Goal: Transaction & Acquisition: Purchase product/service

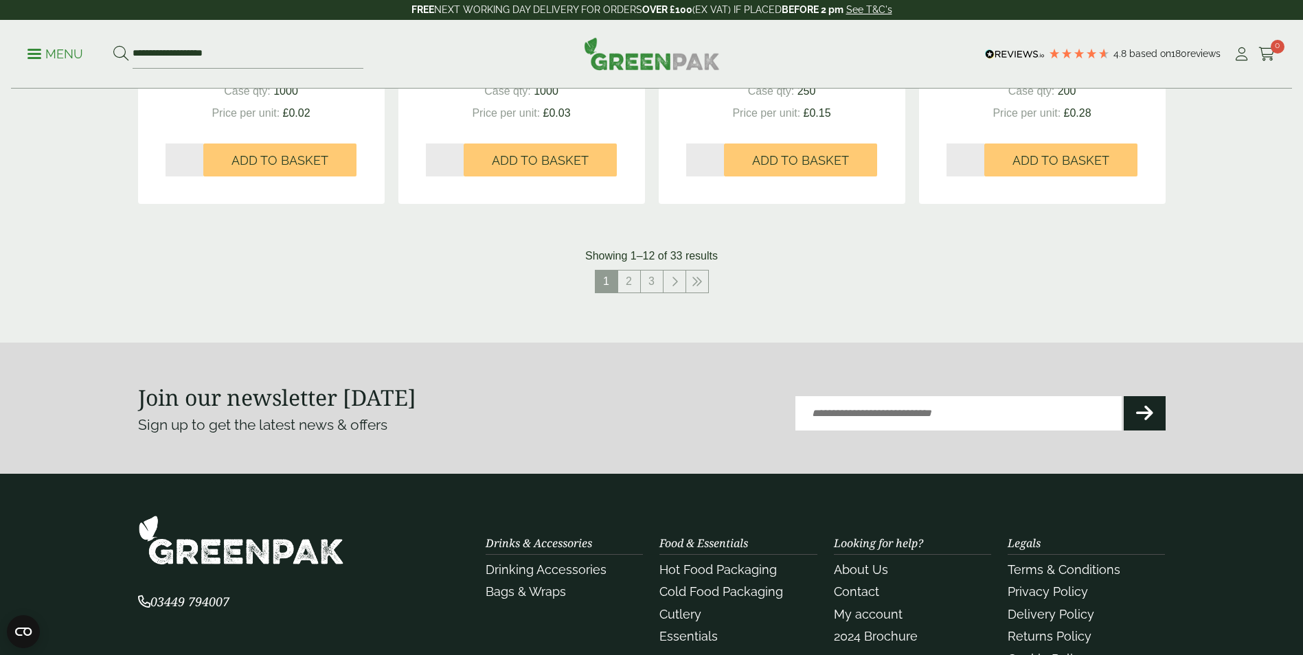
scroll to position [1442, 0]
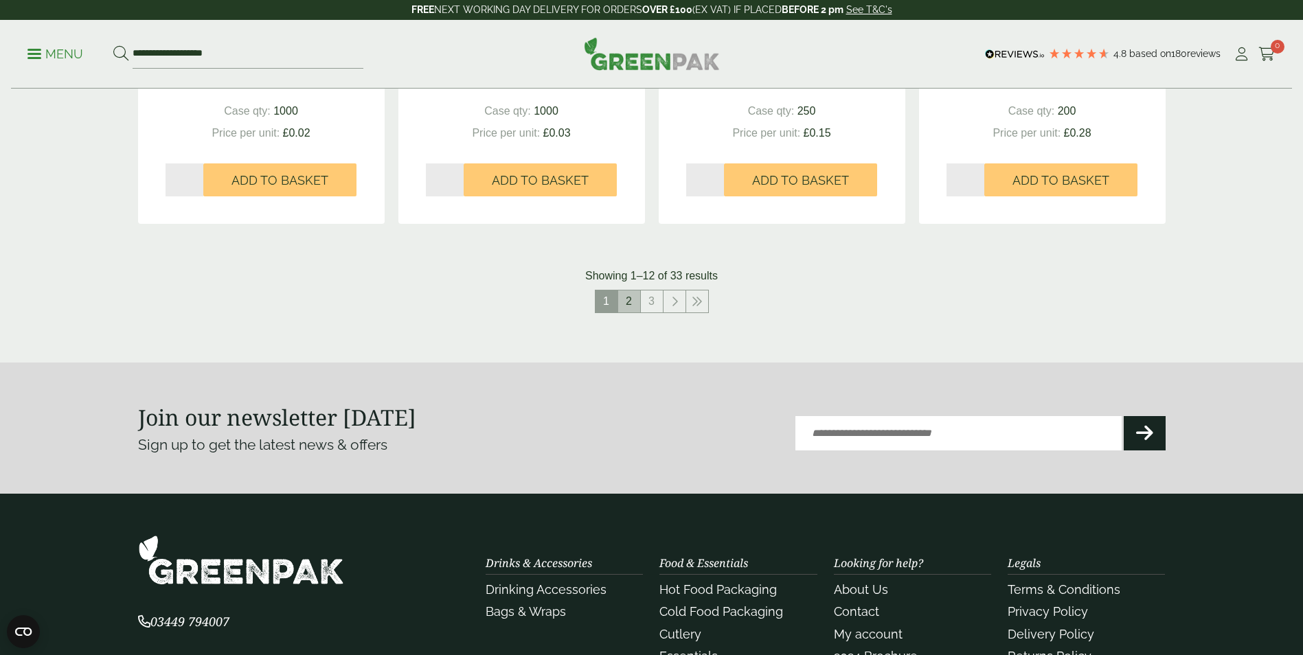
click at [634, 299] on link "2" at bounding box center [629, 301] width 22 height 22
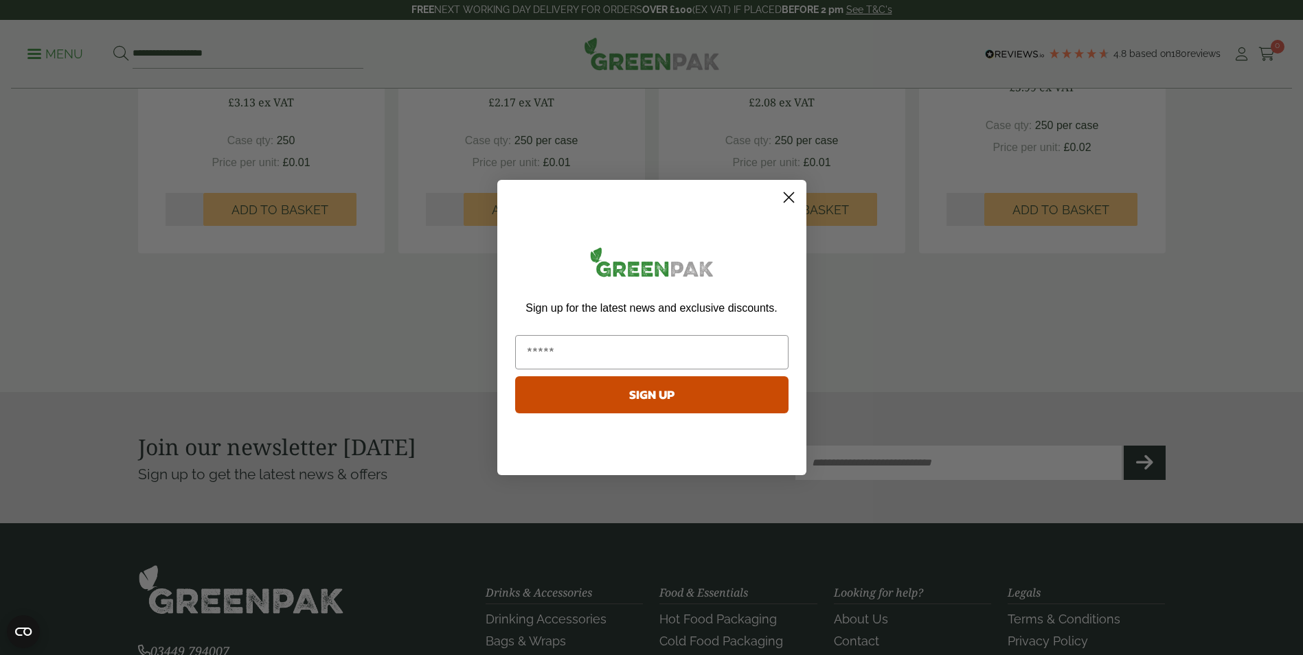
click at [785, 192] on circle "Close dialog" at bounding box center [788, 197] width 23 height 23
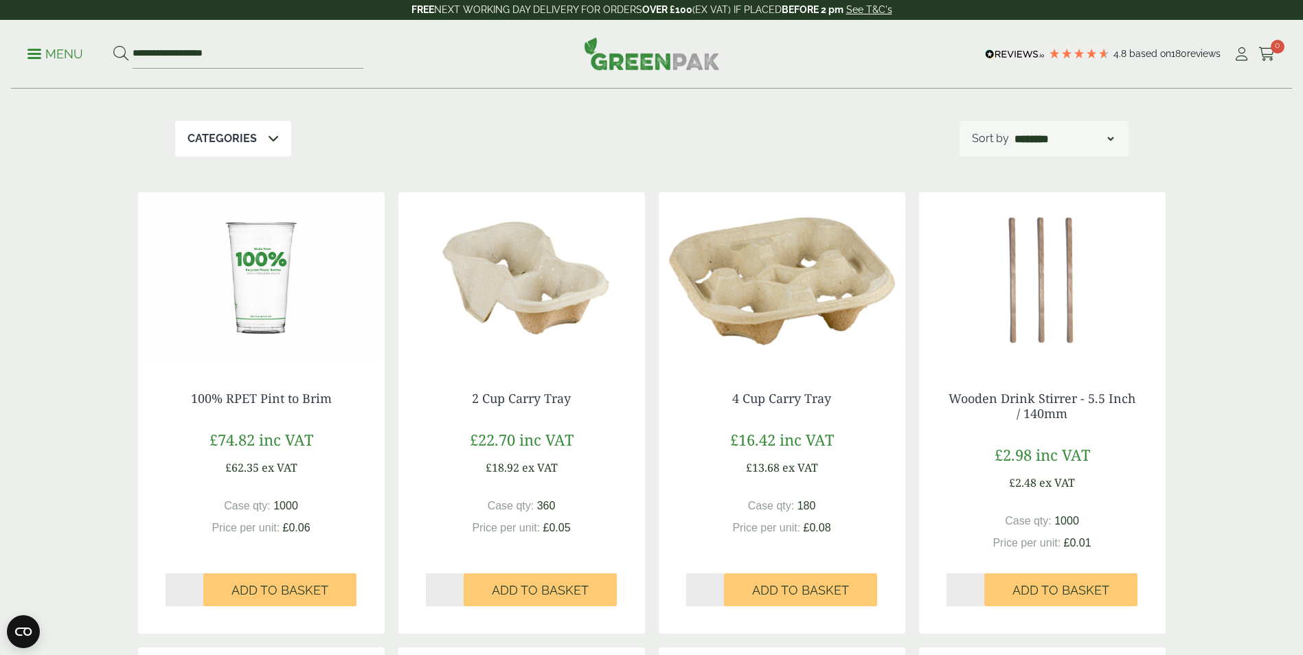
scroll to position [206, 0]
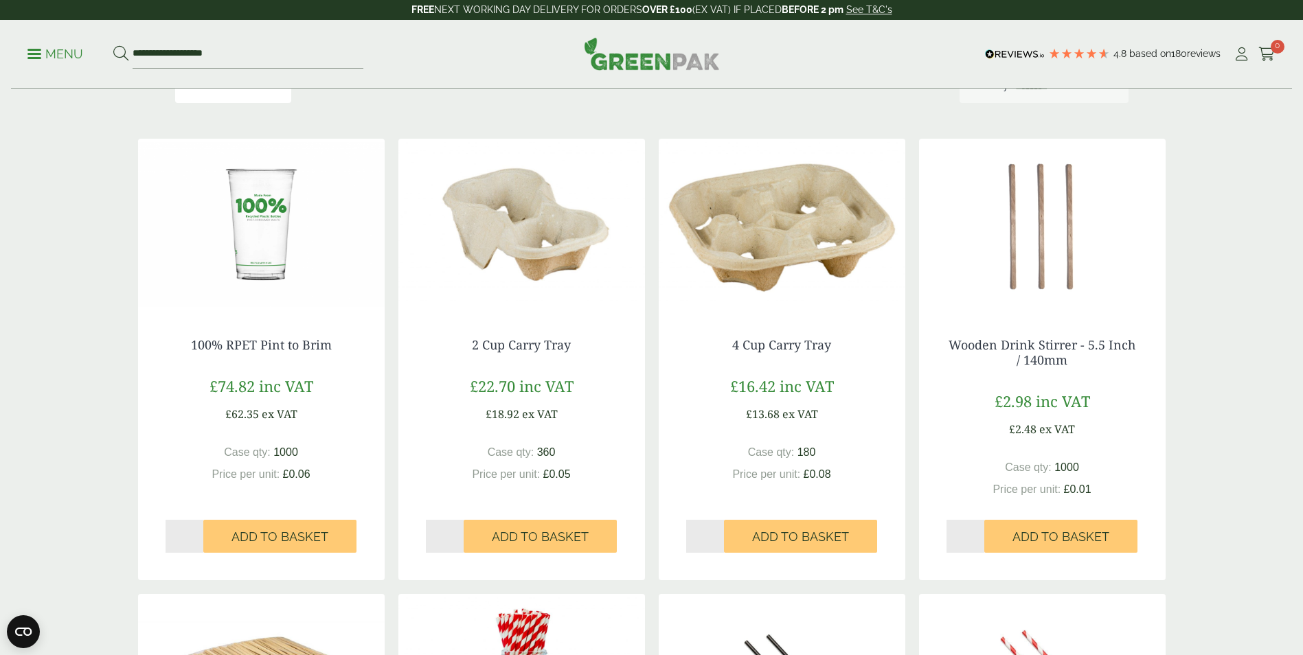
click at [250, 250] on img at bounding box center [261, 225] width 246 height 172
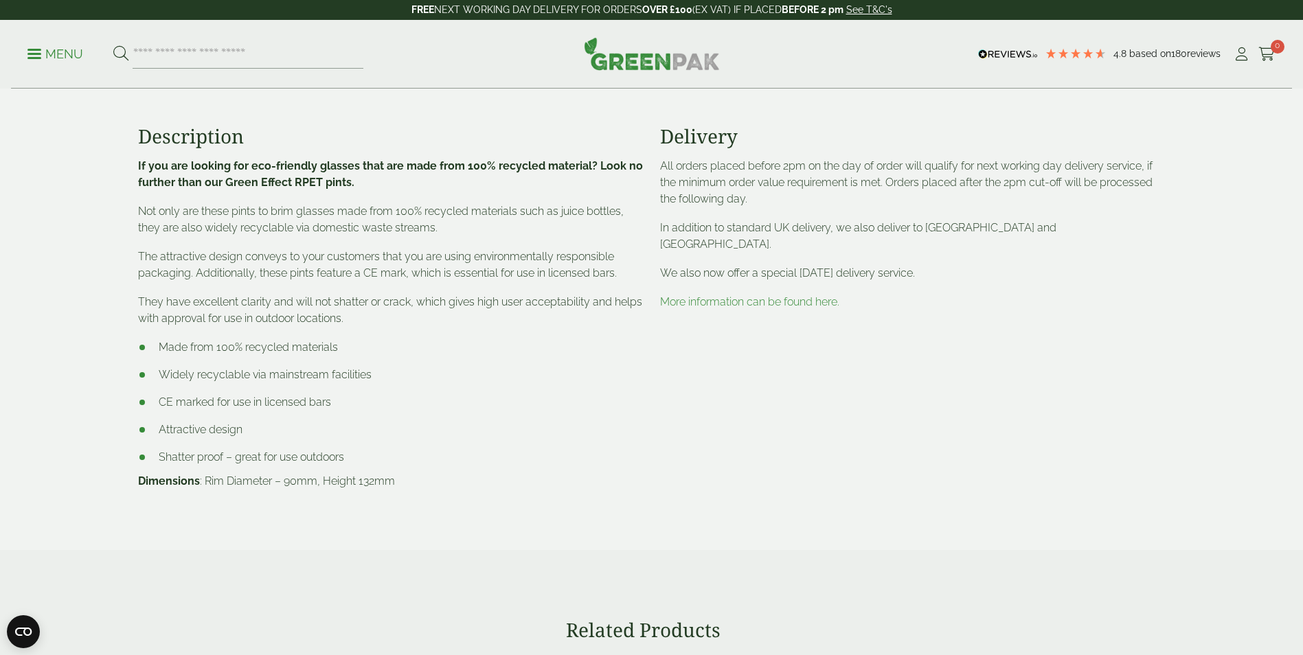
scroll to position [549, 0]
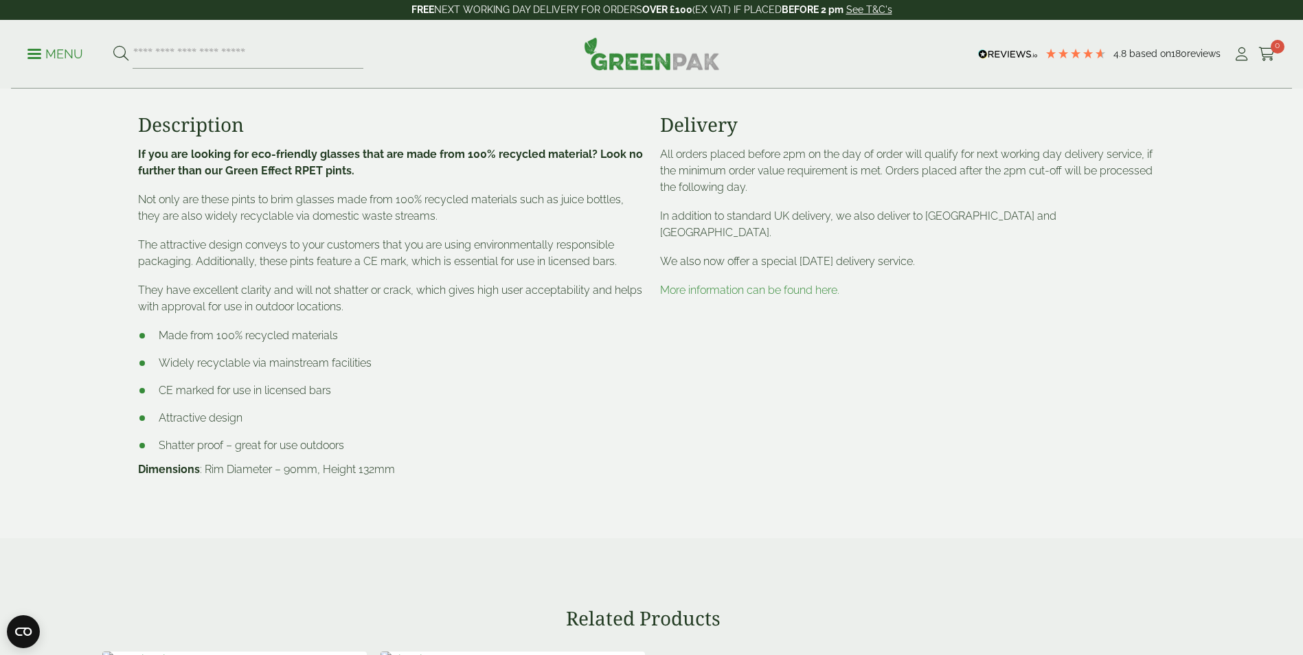
click at [774, 284] on link "More information can be found here." at bounding box center [749, 290] width 179 height 13
